Goal: Transaction & Acquisition: Purchase product/service

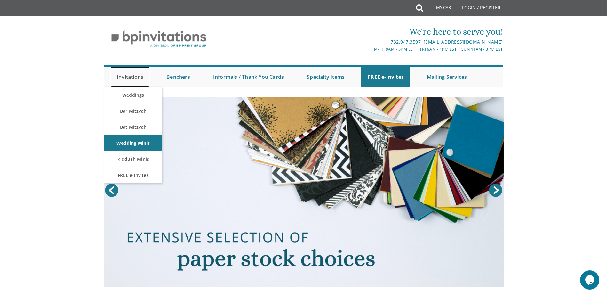
click at [128, 79] on link "Invitations" at bounding box center [129, 77] width 39 height 20
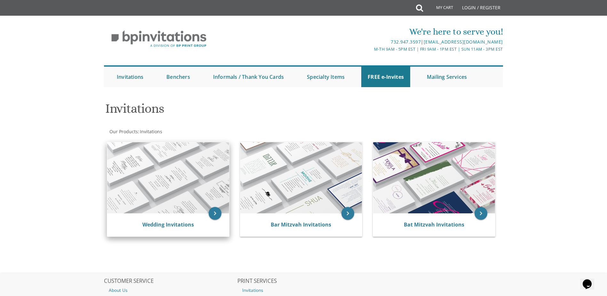
click at [145, 179] on img at bounding box center [168, 177] width 122 height 71
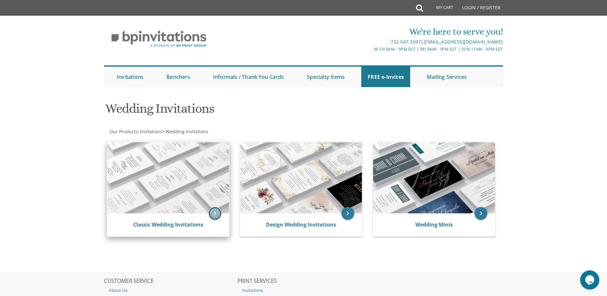
click at [214, 212] on icon "keyboard_arrow_right" at bounding box center [215, 213] width 13 height 13
